Goal: Task Accomplishment & Management: Manage account settings

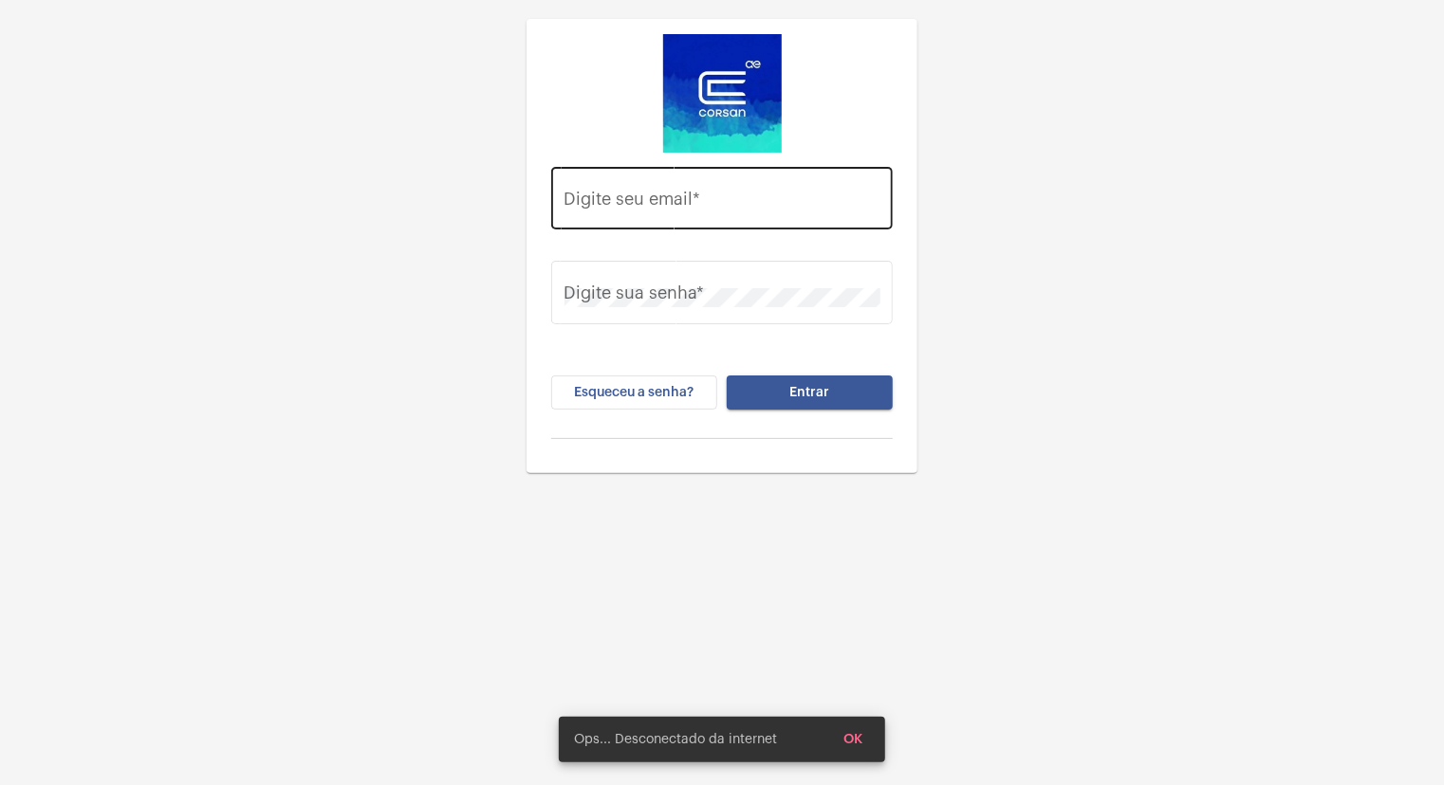
click at [645, 208] on input "Digite seu email *" at bounding box center [722, 202] width 316 height 19
type input "[EMAIL_ADDRESS][DOMAIN_NAME]"
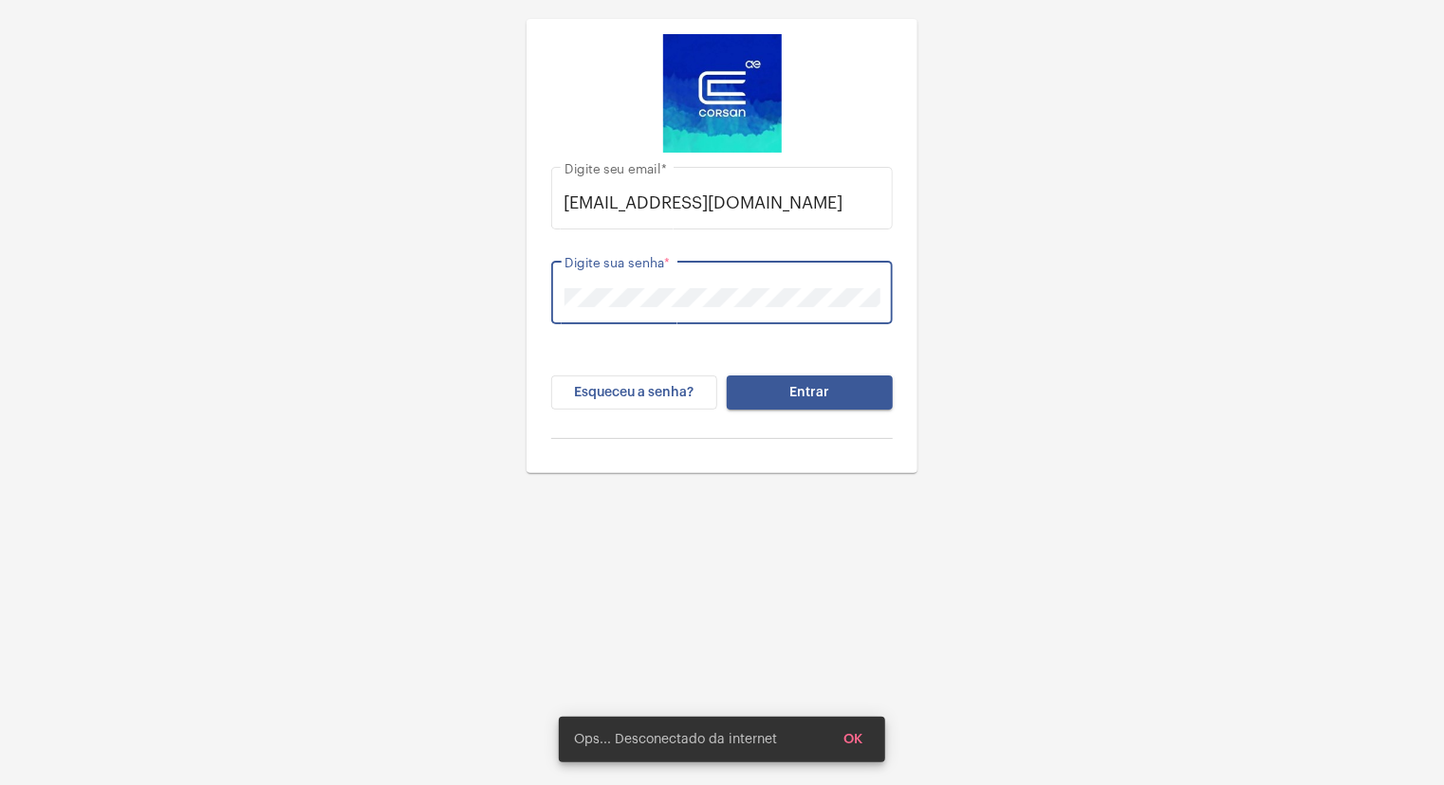
click at [727, 376] on button "Entrar" at bounding box center [810, 393] width 166 height 34
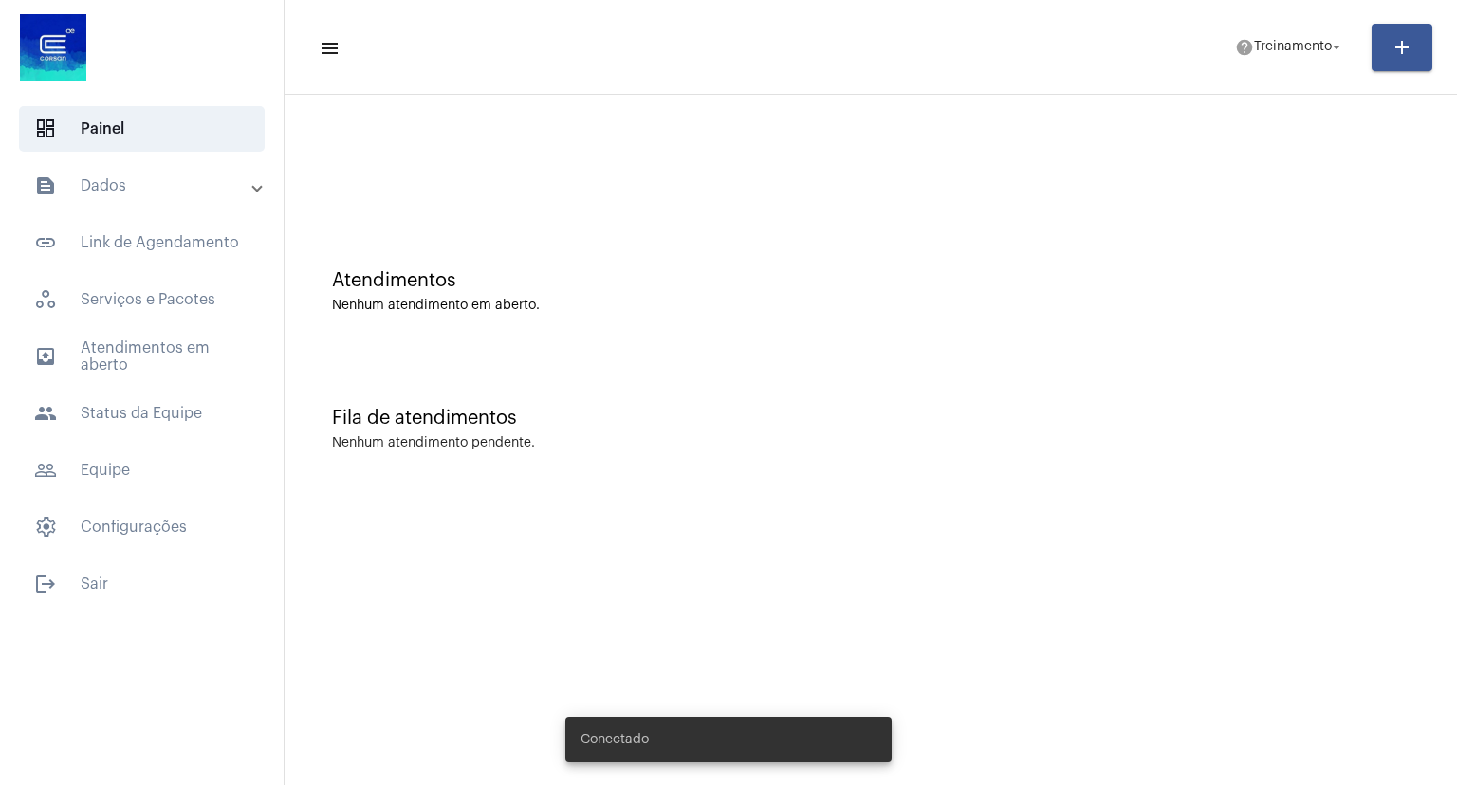
click at [407, 547] on mat-sidenav-content "menu help Treinamento arrow_drop_down add Atendimentos Nenhum atendimento em ab…" at bounding box center [871, 392] width 1172 height 785
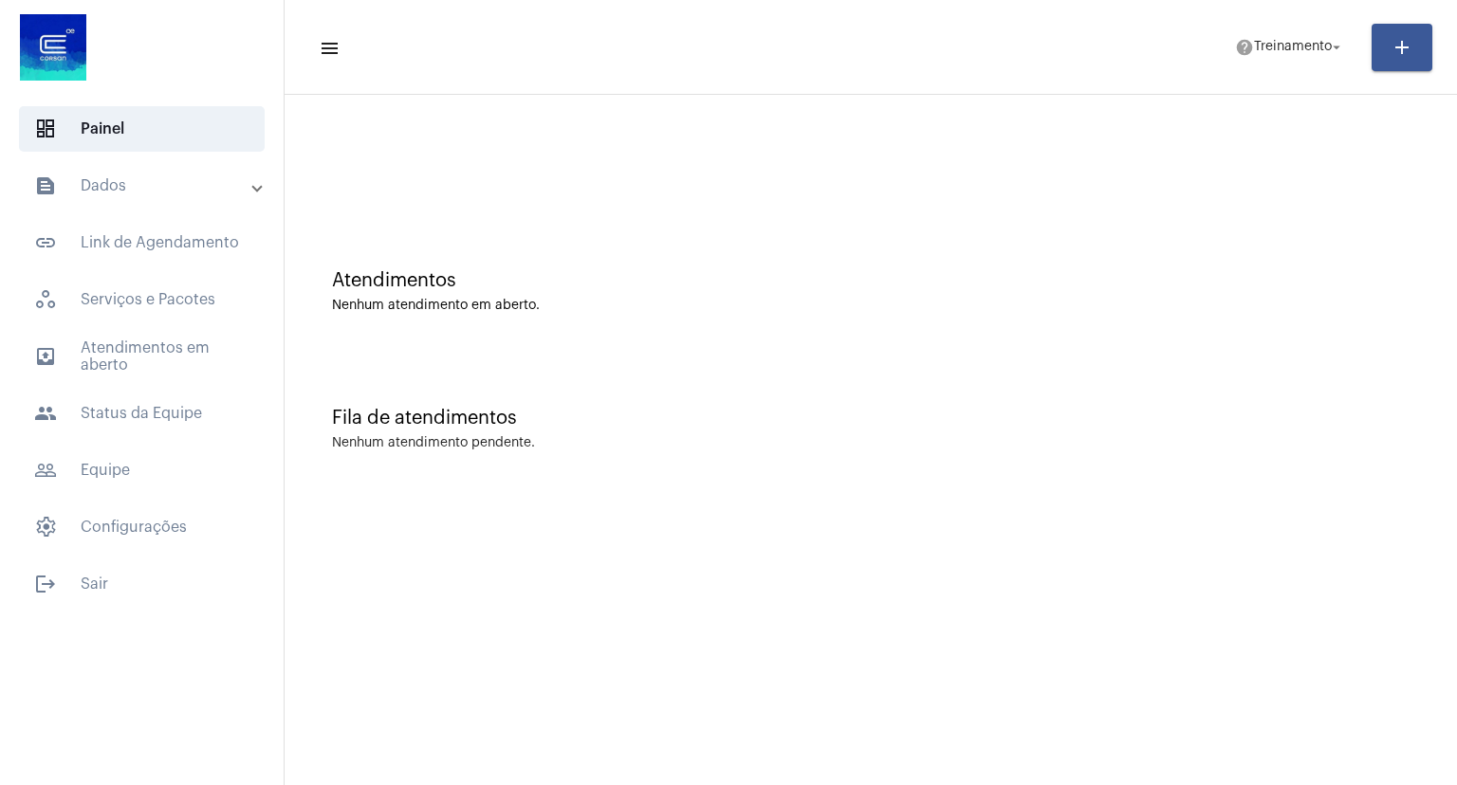
click at [447, 547] on mat-sidenav-content "menu help Treinamento arrow_drop_down add Atendimentos Nenhum atendimento em ab…" at bounding box center [871, 392] width 1172 height 785
